Goal: Information Seeking & Learning: Find contact information

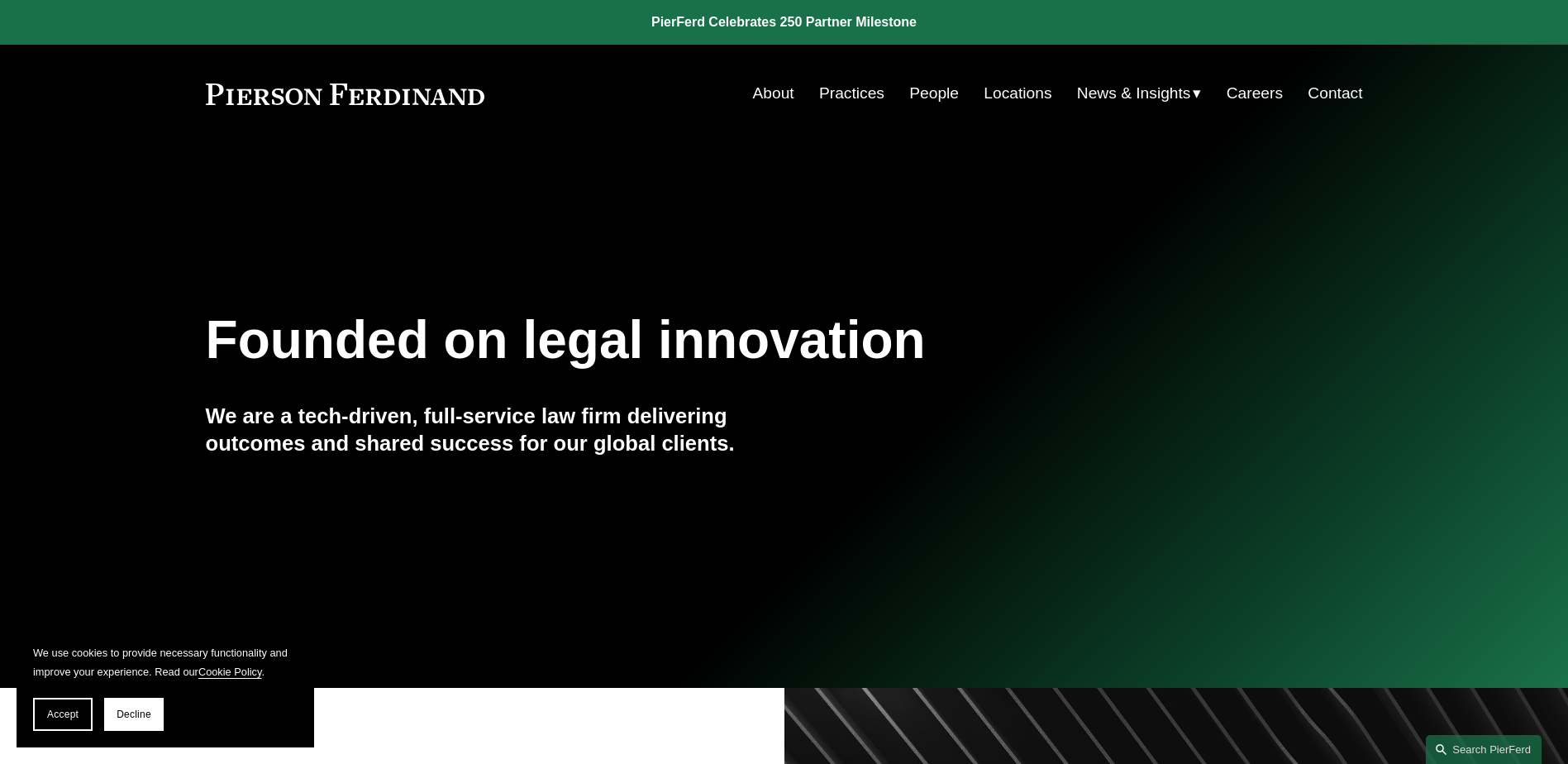
click at [768, 92] on link "About" at bounding box center [773, 93] width 41 height 32
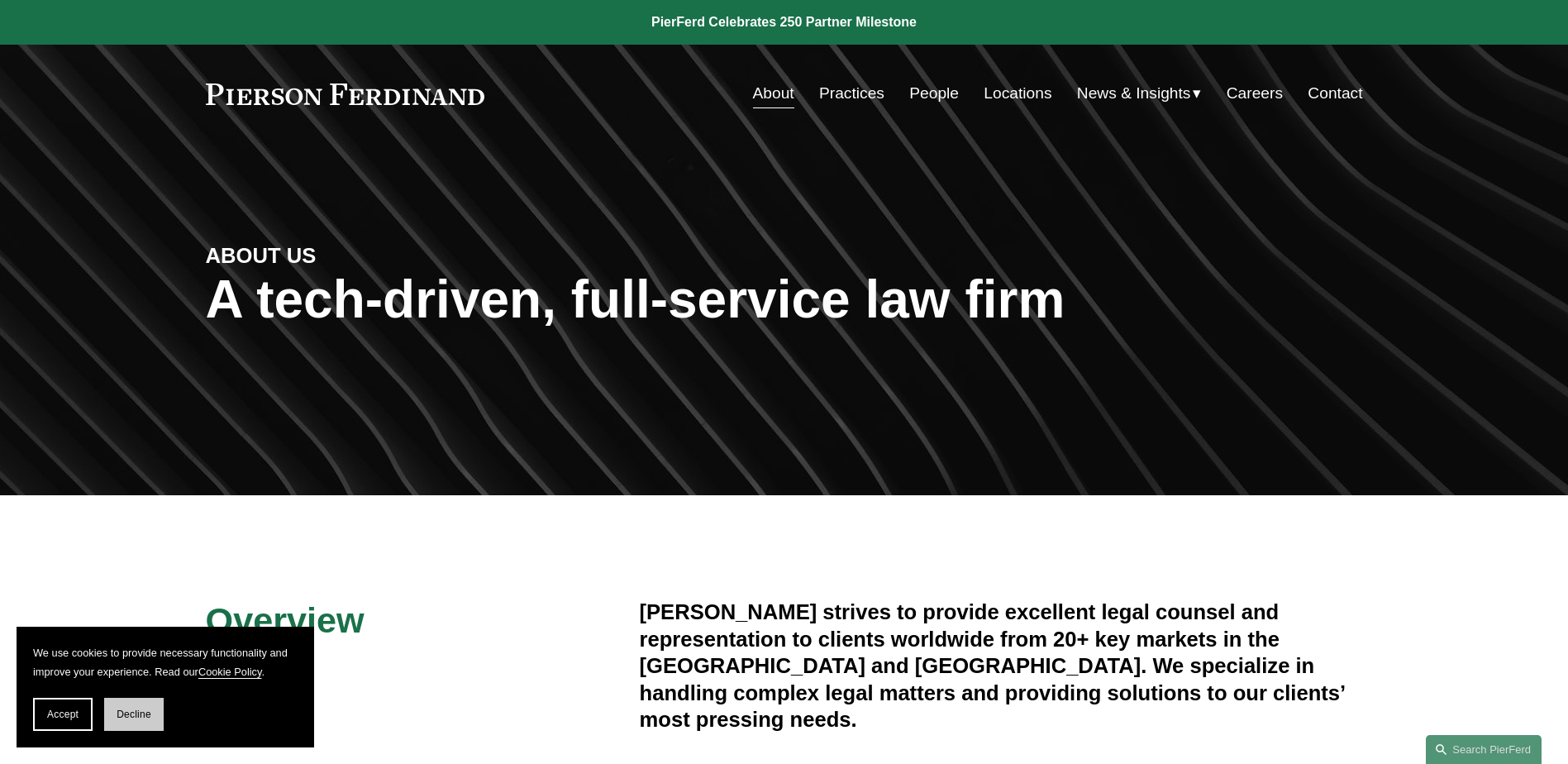
click at [140, 719] on span "Decline" at bounding box center [133, 715] width 34 height 11
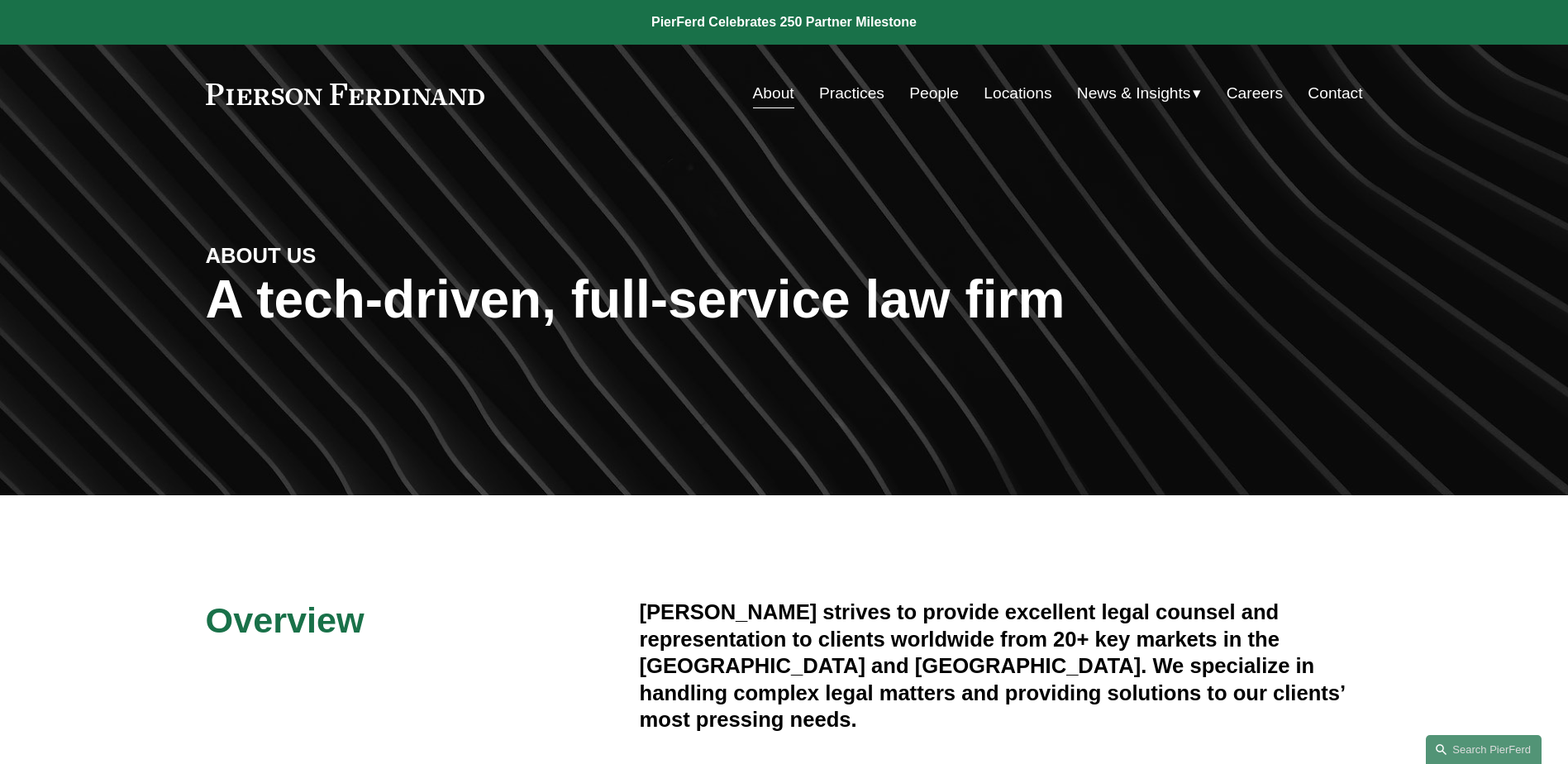
click at [934, 92] on link "People" at bounding box center [934, 93] width 49 height 32
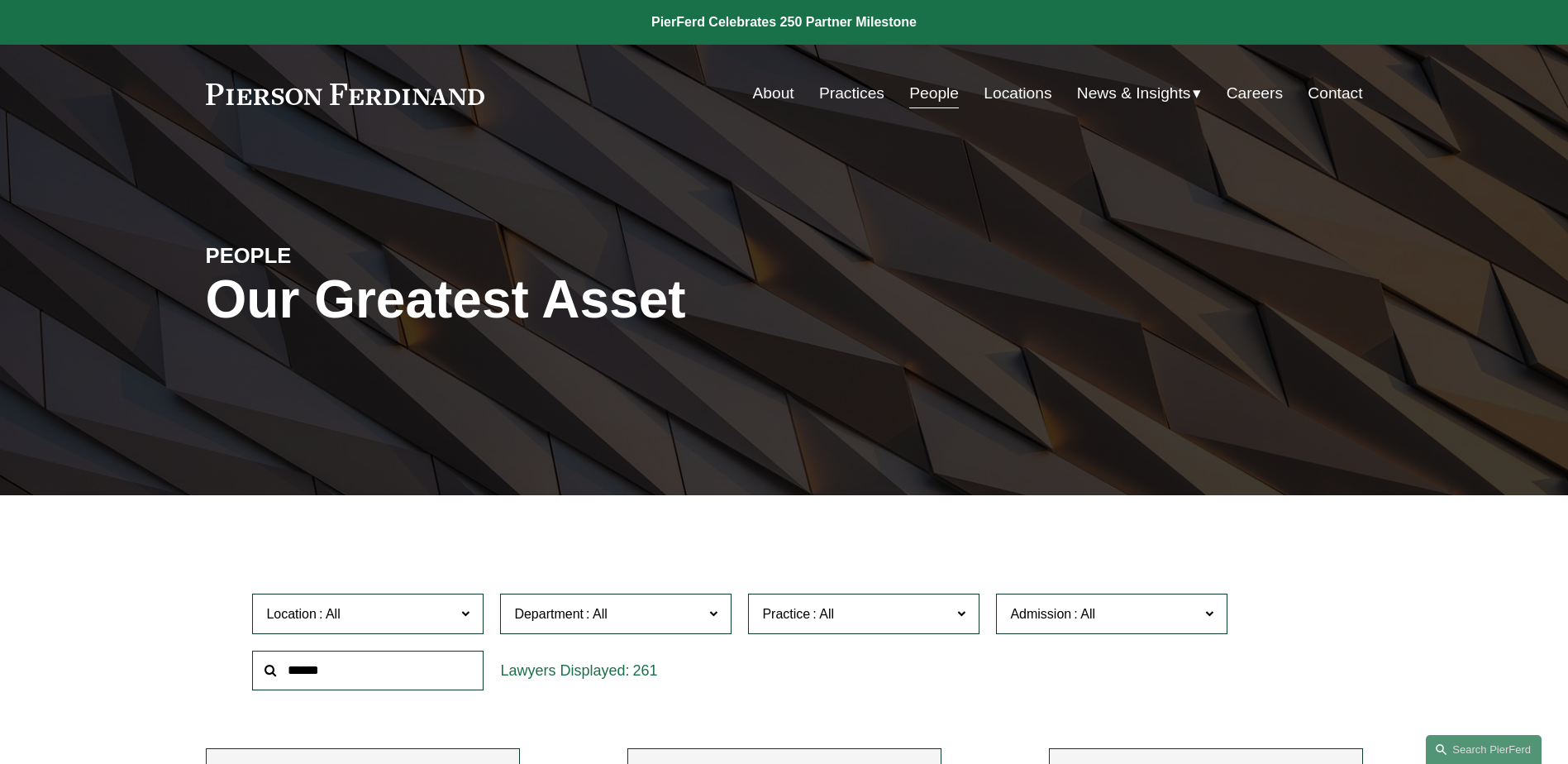
click at [366, 615] on span "Location" at bounding box center [361, 614] width 189 height 22
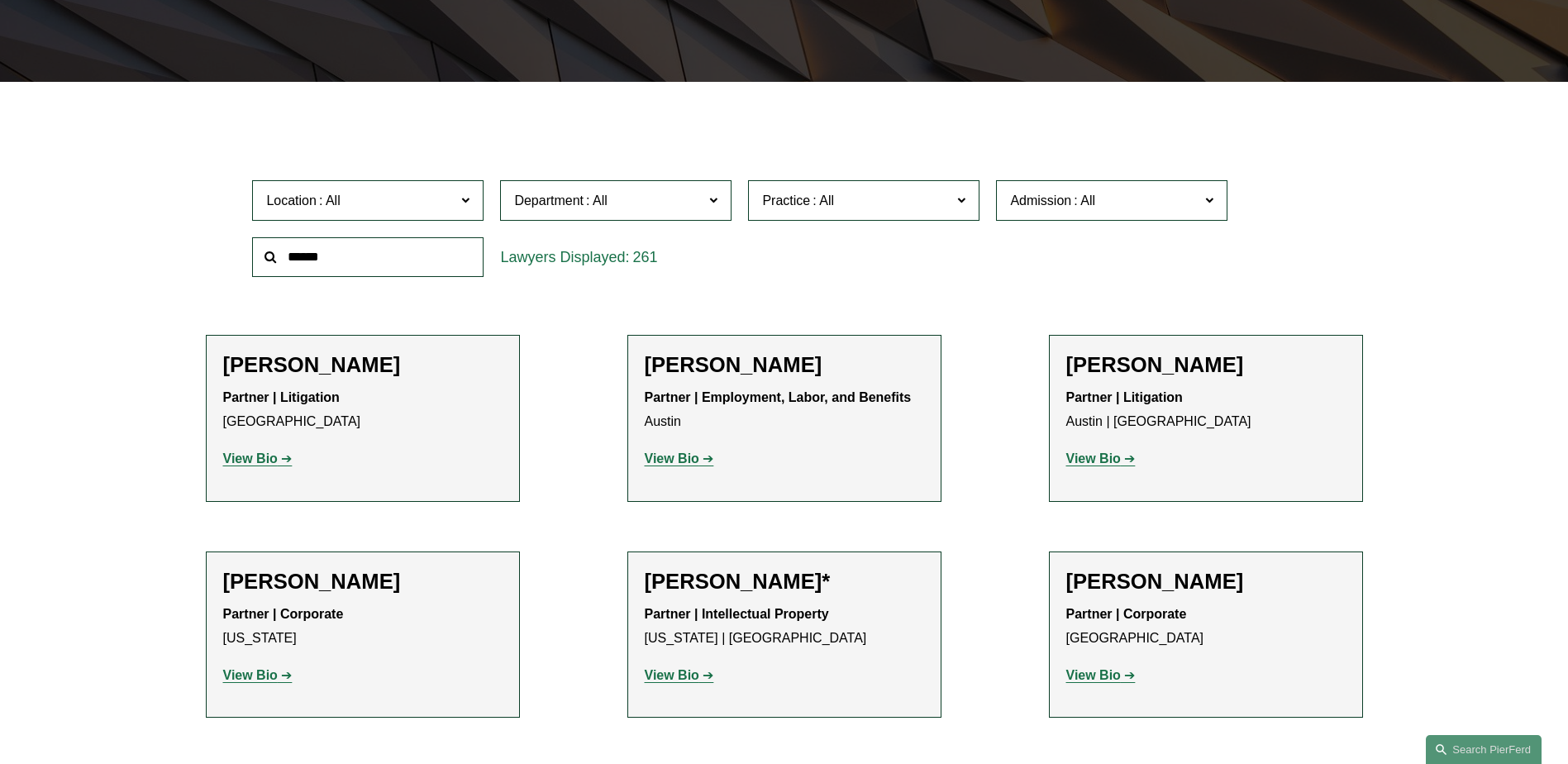
scroll to position [414, 0]
click at [0, 0] on link "[GEOGRAPHIC_DATA]" at bounding box center [0, 0] width 0 height 0
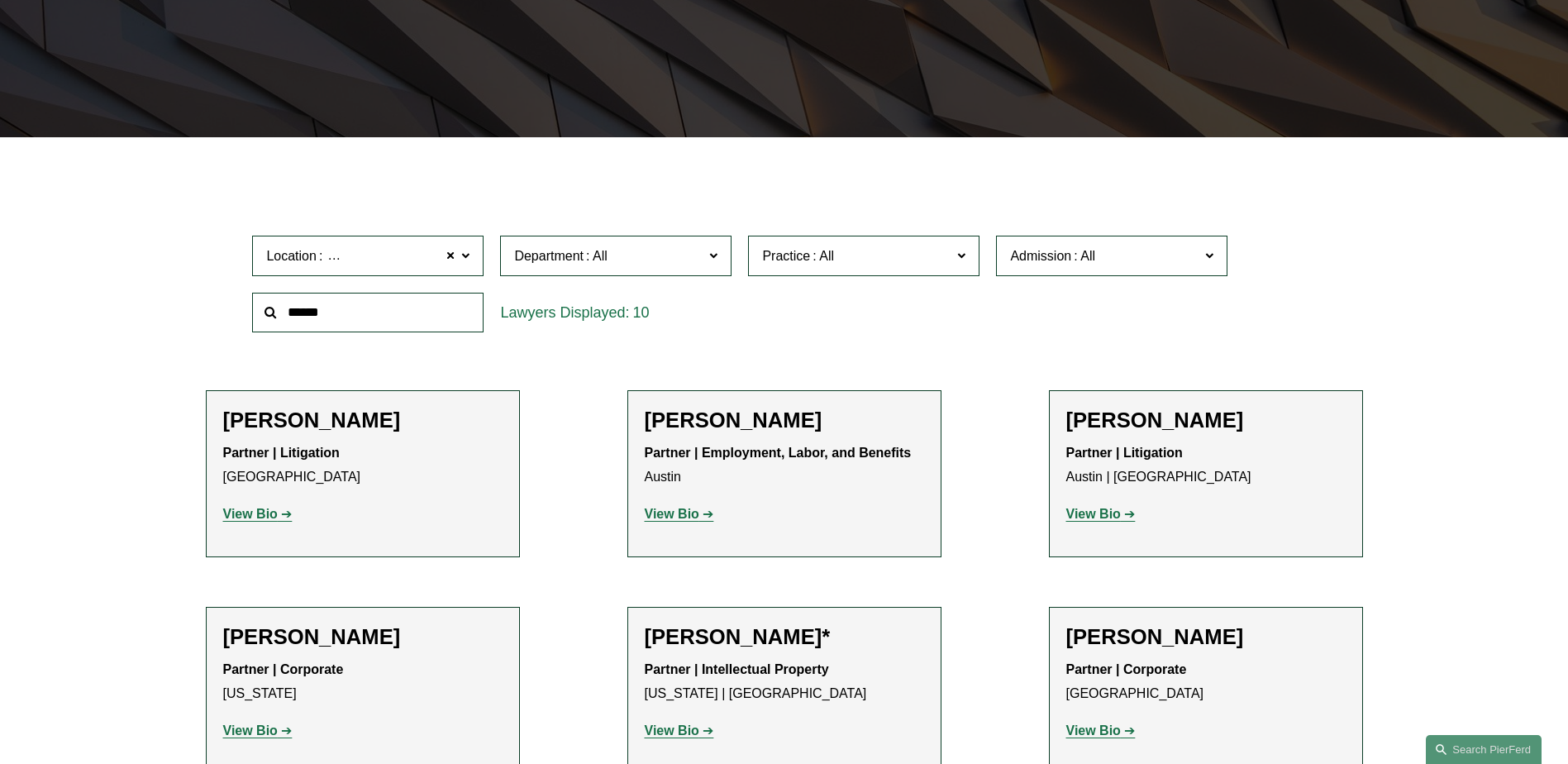
scroll to position [330, 0]
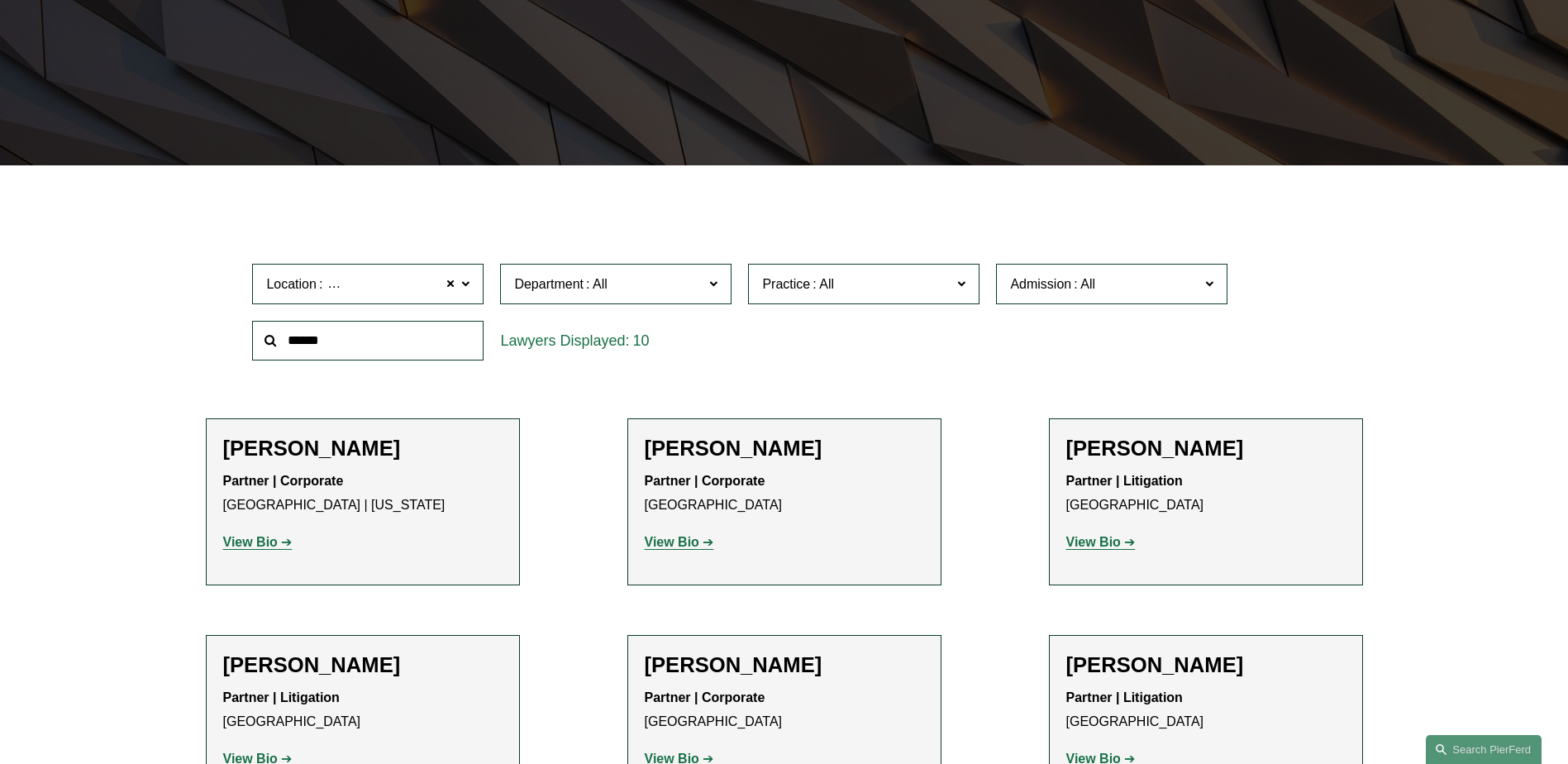
click at [644, 289] on span "Department" at bounding box center [608, 284] width 189 height 22
click at [0, 0] on link "Litigation" at bounding box center [0, 0] width 0 height 0
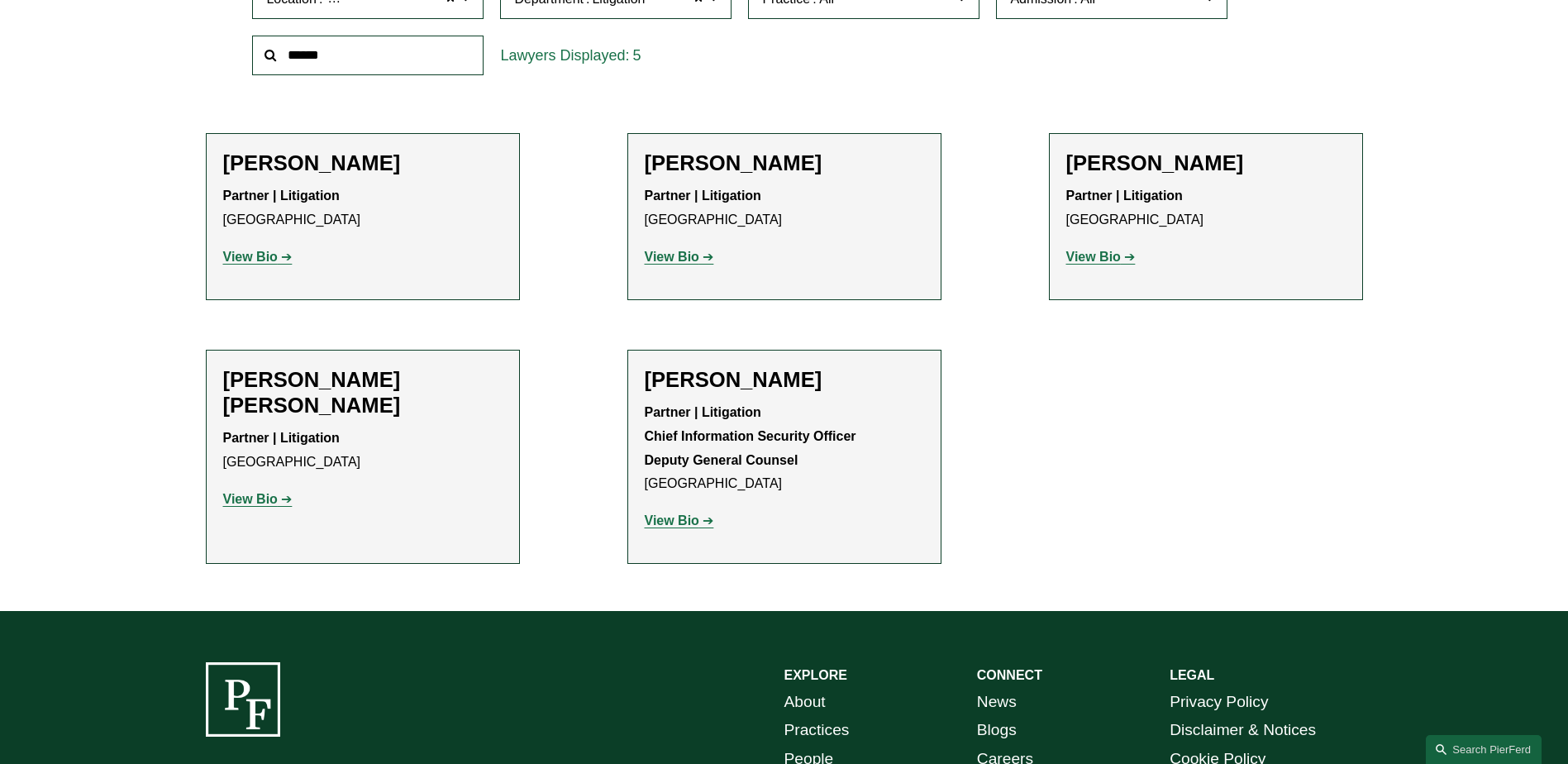
scroll to position [578, 0]
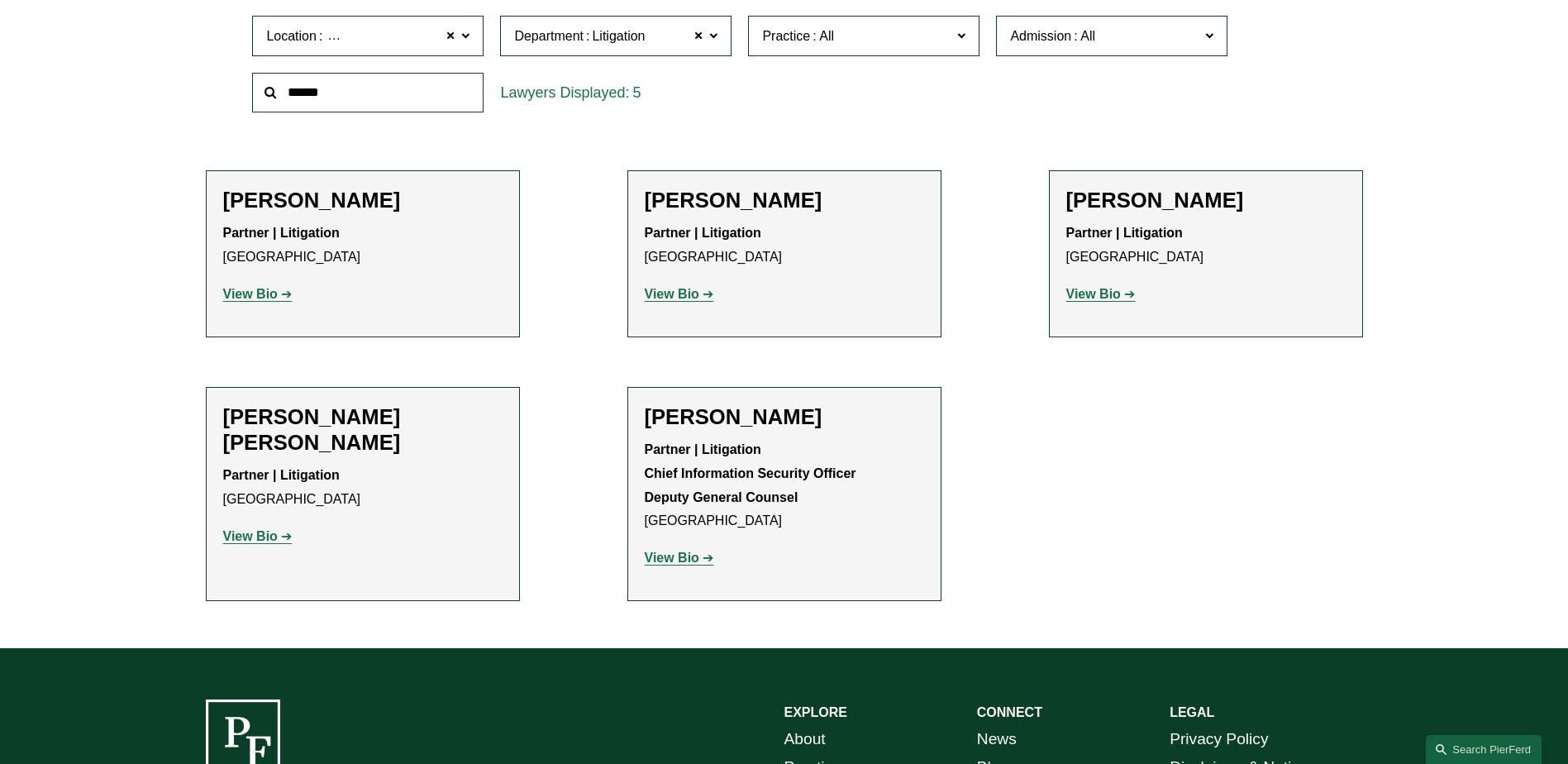
click at [677, 293] on strong "View Bio" at bounding box center [672, 293] width 55 height 14
click at [235, 412] on h2 "[PERSON_NAME] [PERSON_NAME]" at bounding box center [363, 430] width 280 height 51
click at [238, 529] on strong "View Bio" at bounding box center [251, 536] width 55 height 14
click at [629, 39] on span "Litigation" at bounding box center [618, 36] width 53 height 21
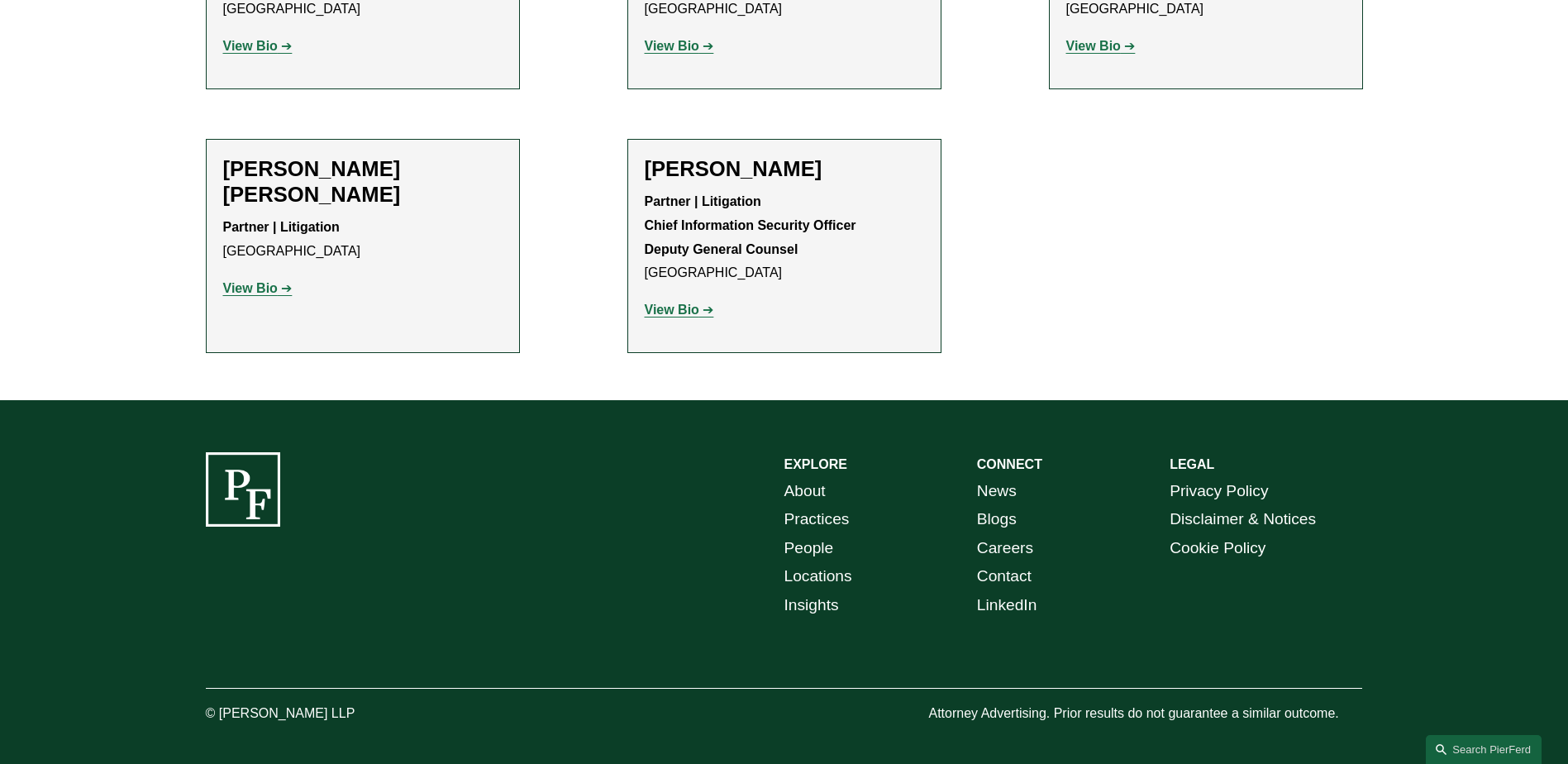
scroll to position [413, 0]
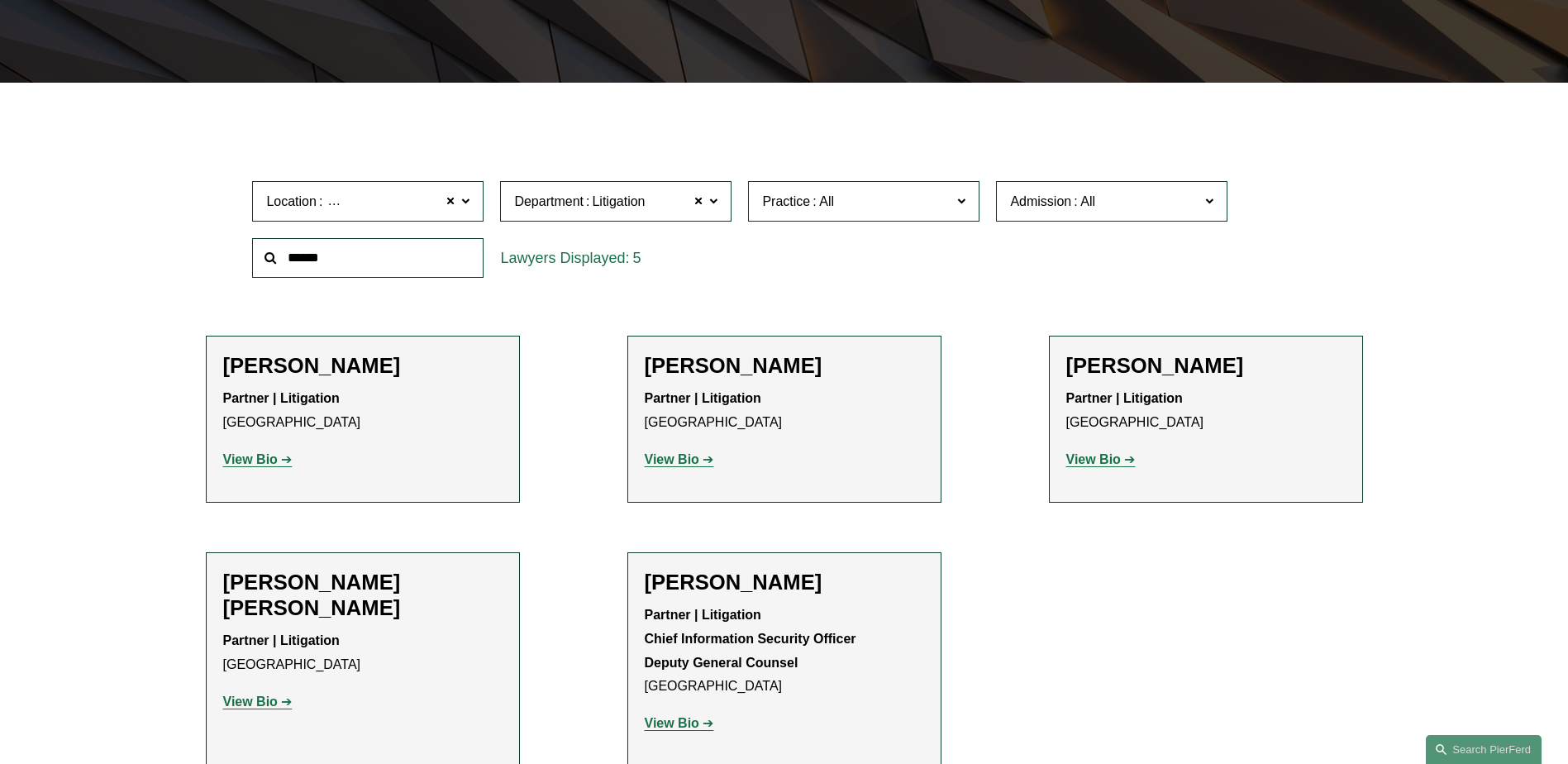
click at [0, 0] on link "Corporate" at bounding box center [0, 0] width 0 height 0
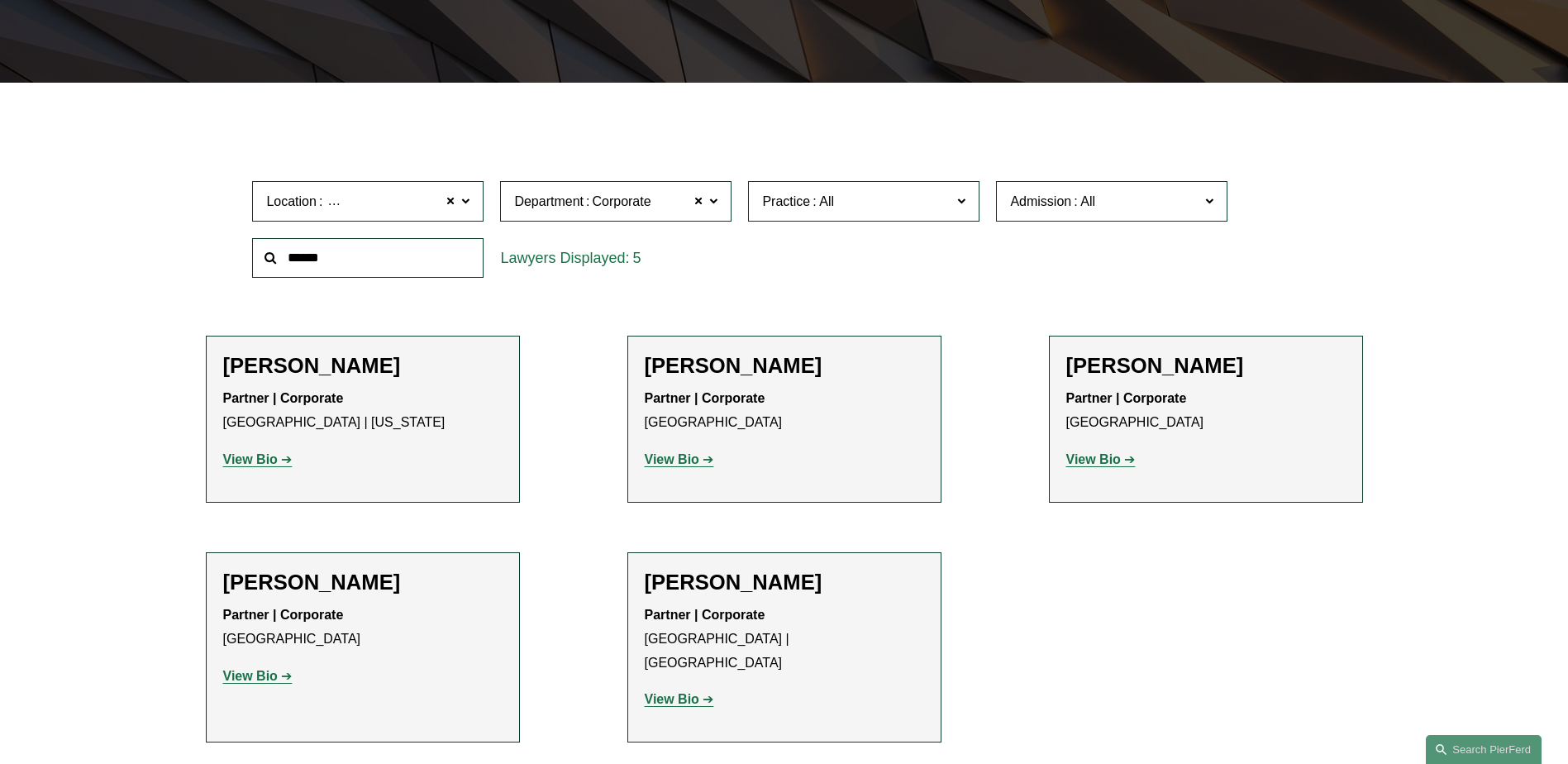
click at [250, 678] on strong "View Bio" at bounding box center [251, 675] width 55 height 14
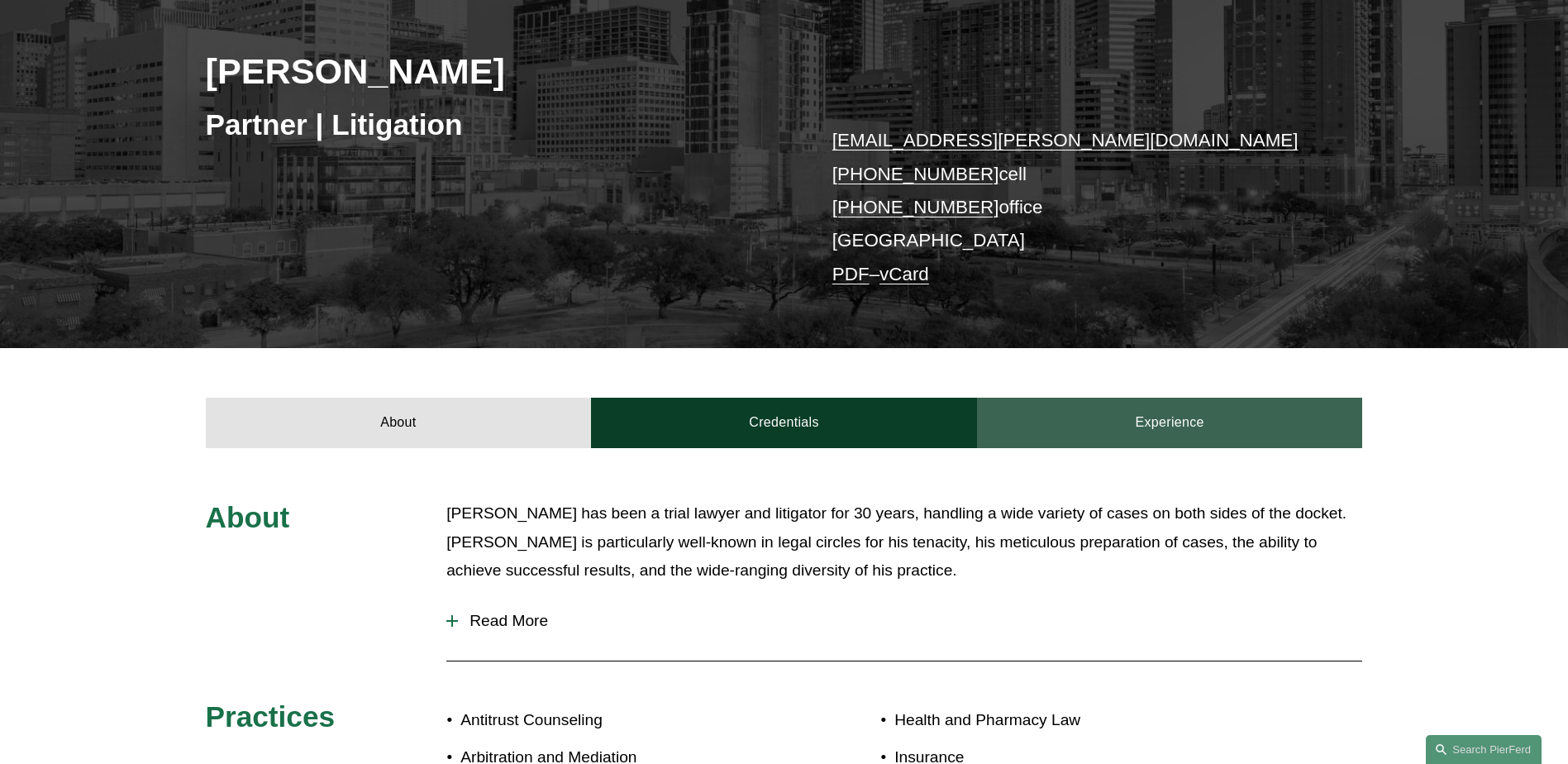
scroll to position [165, 0]
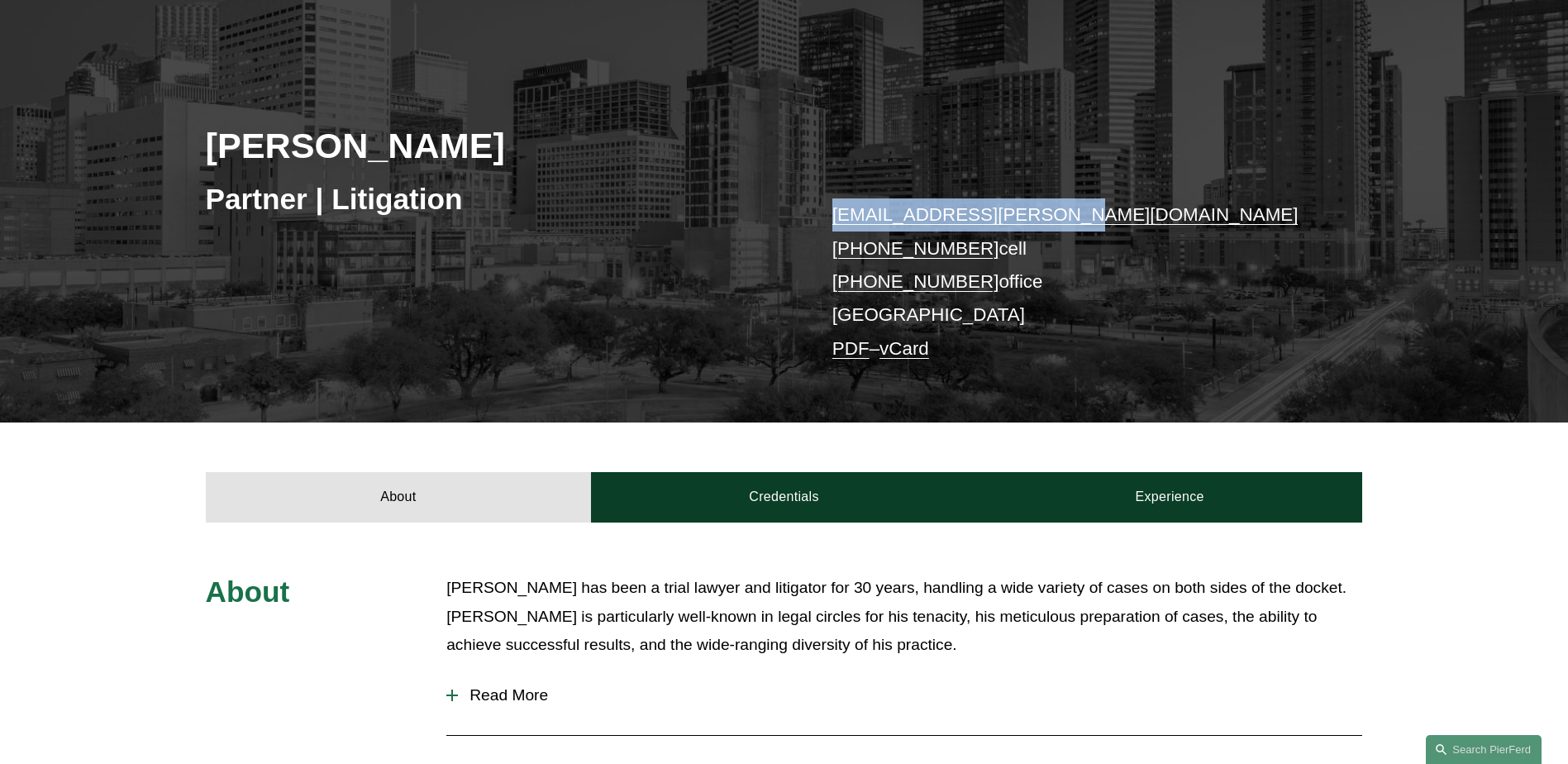
drag, startPoint x: 1061, startPoint y: 211, endPoint x: 826, endPoint y: 230, distance: 235.8
click at [826, 230] on div "Eugene Egdorf Partner | Litigation gene.egdorf@pierferd.com +1.713.252.7100 cel…" at bounding box center [784, 225] width 1568 height 399
copy link "gene.egdorf@pierferd.com"
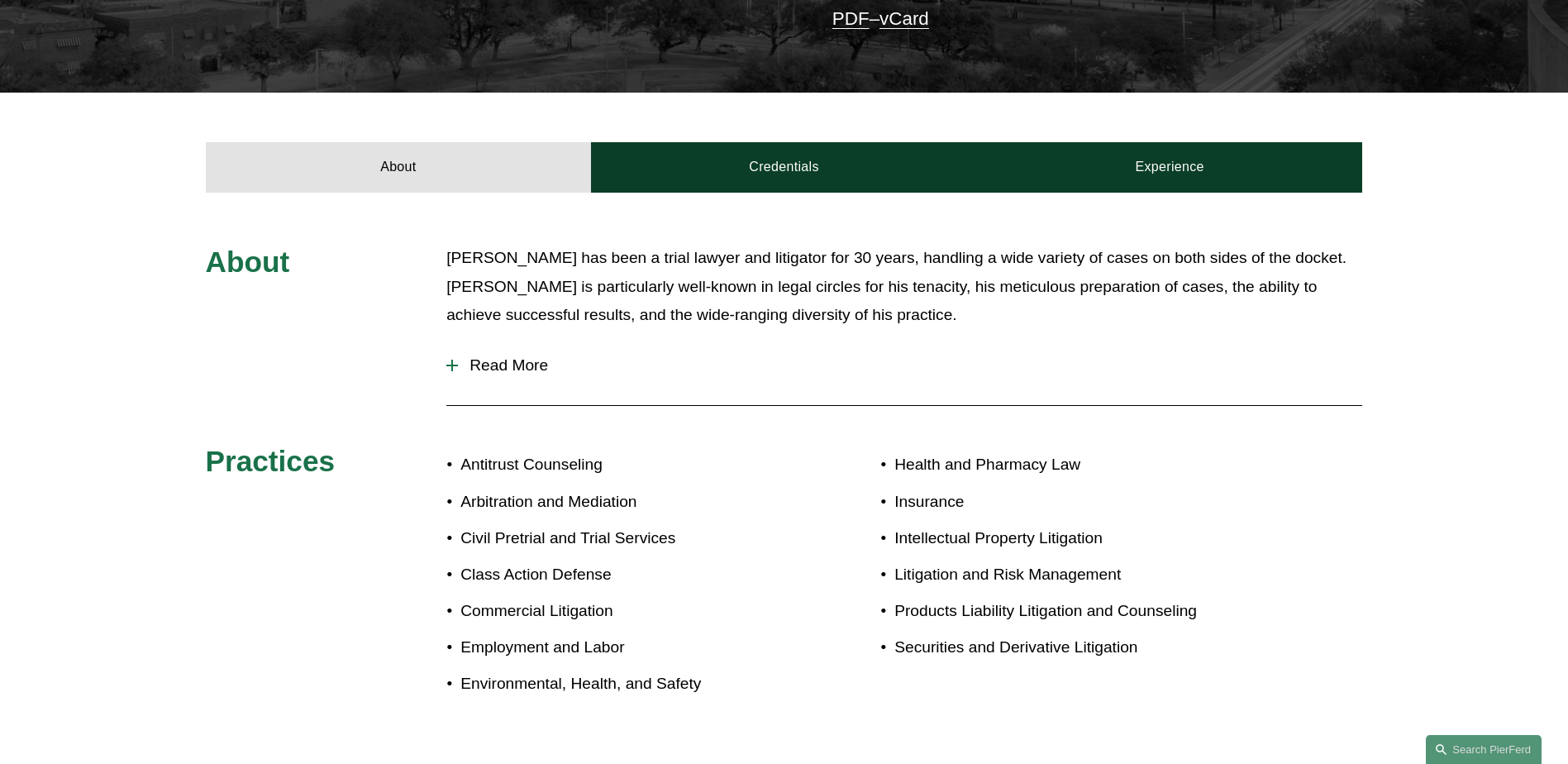
scroll to position [83, 0]
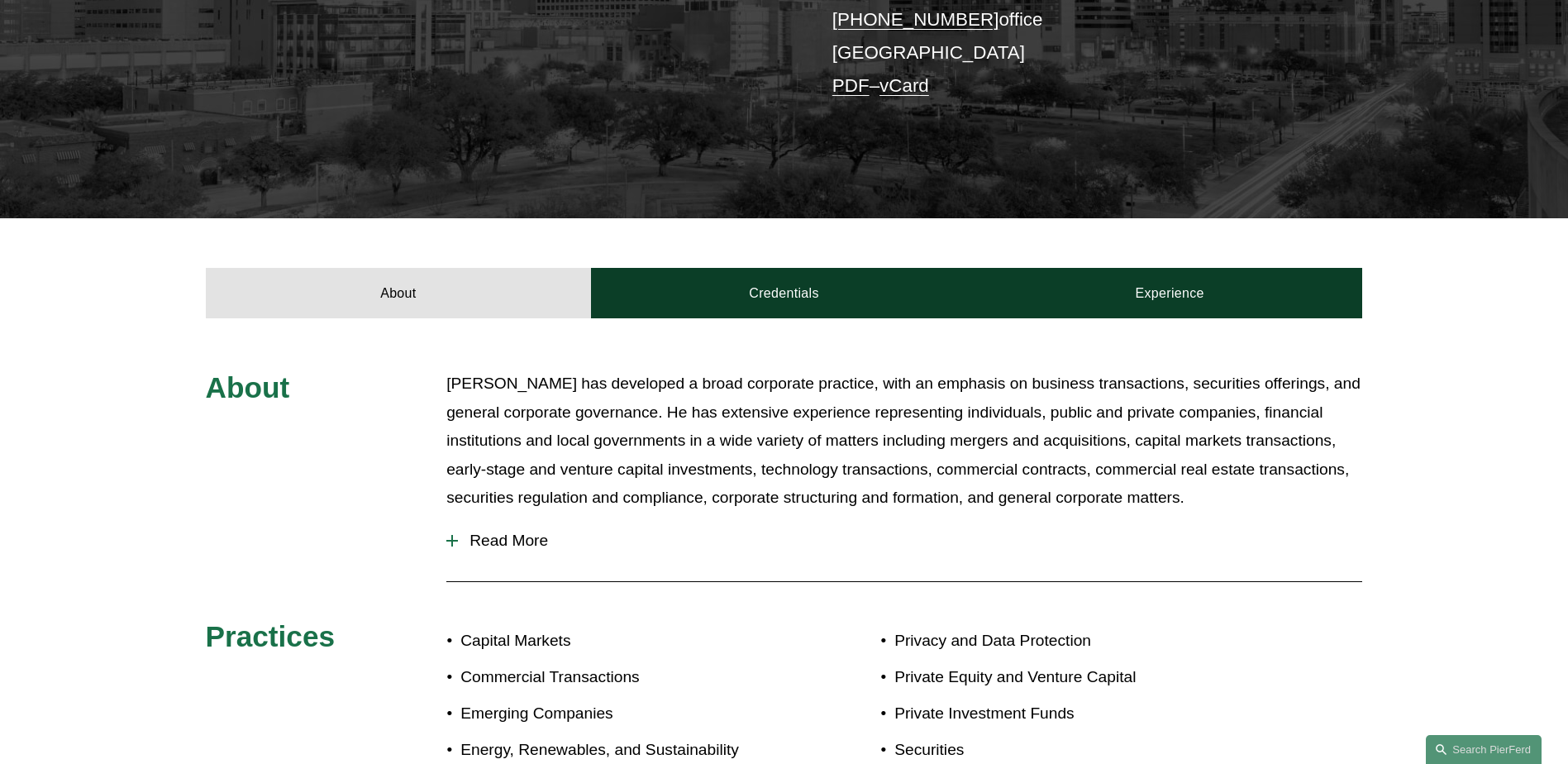
scroll to position [496, 0]
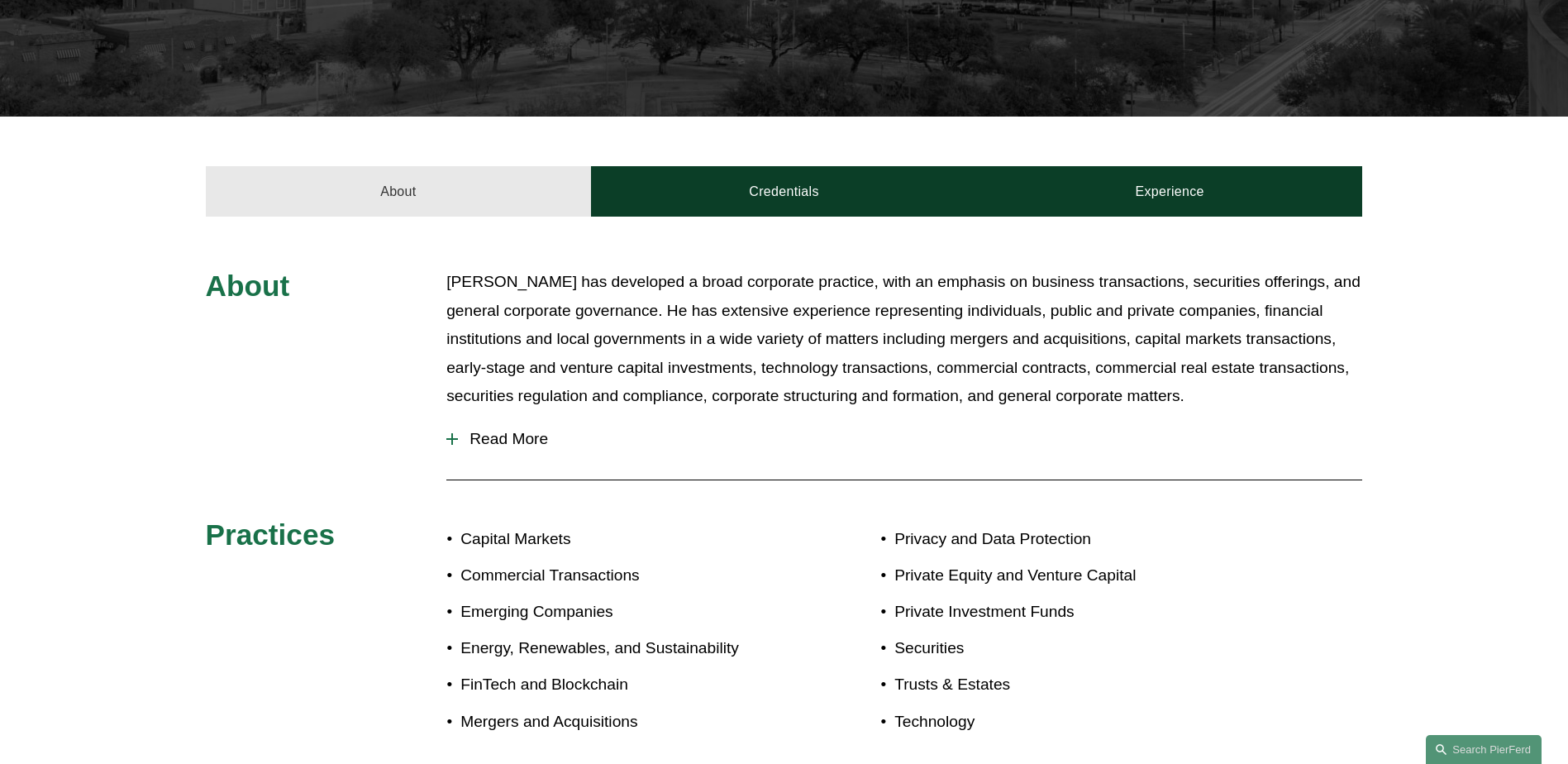
click at [409, 191] on link "About" at bounding box center [399, 190] width 386 height 49
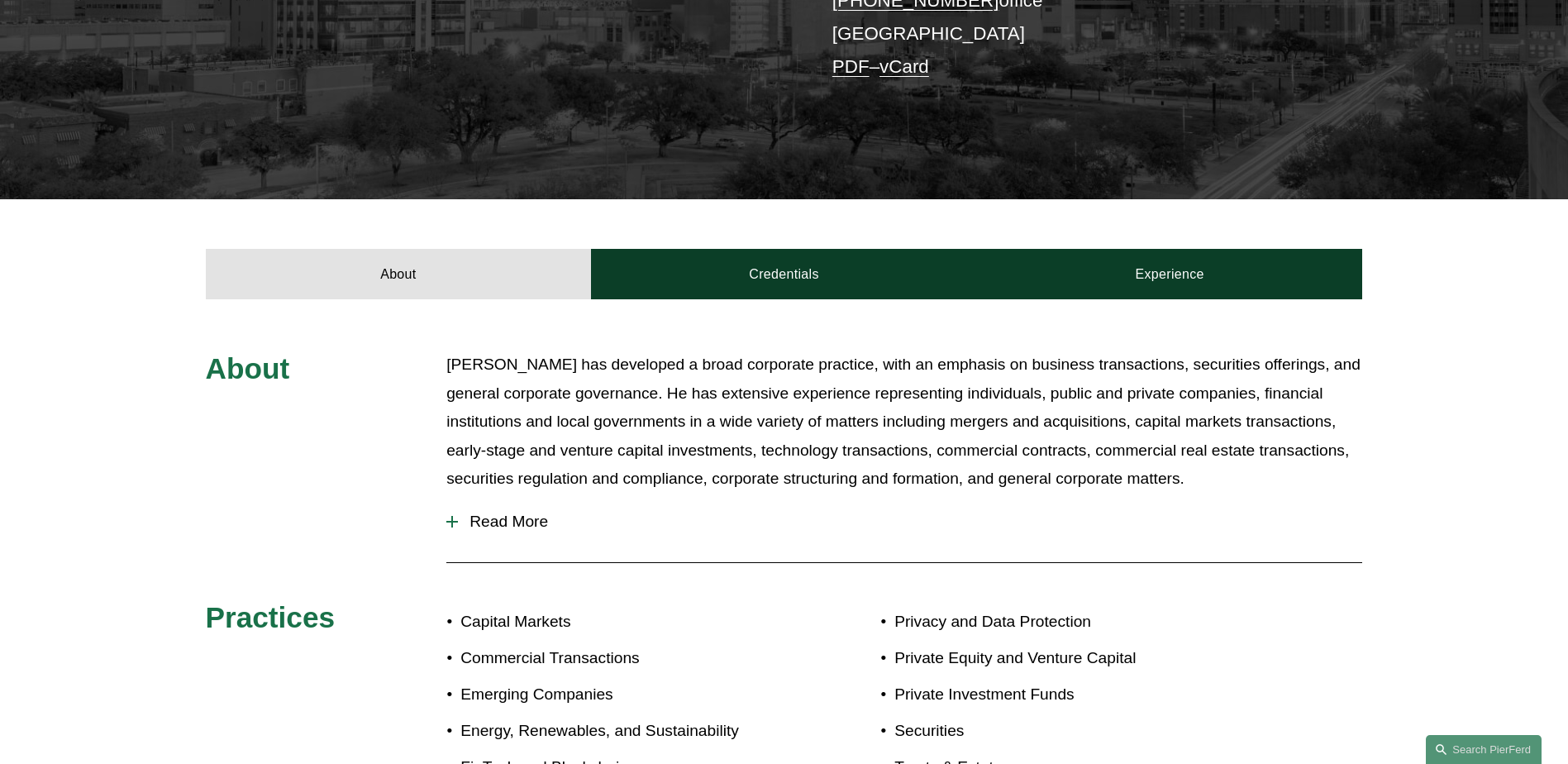
scroll to position [83, 0]
